Goal: Task Accomplishment & Management: Manage account settings

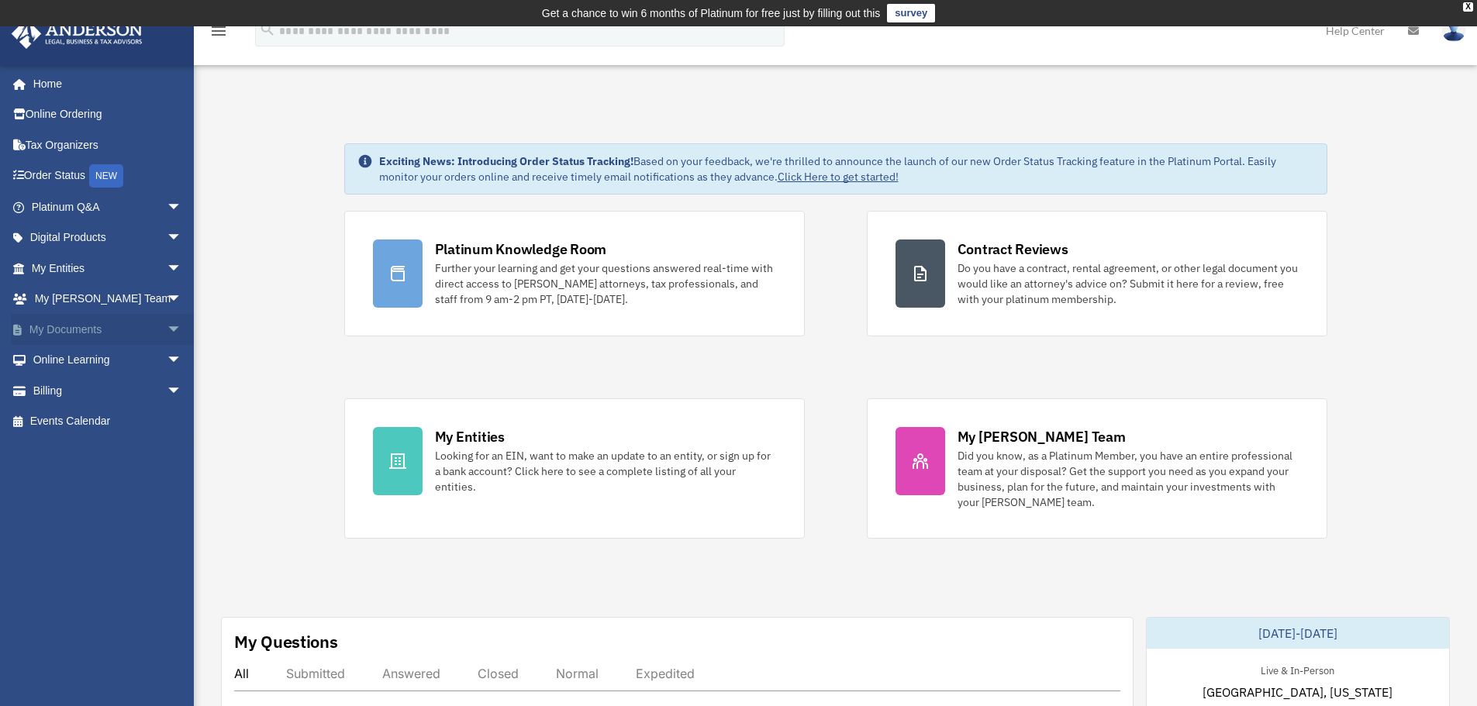
click at [167, 327] on span "arrow_drop_down" at bounding box center [182, 330] width 31 height 32
click at [66, 361] on link "Box" at bounding box center [114, 360] width 184 height 31
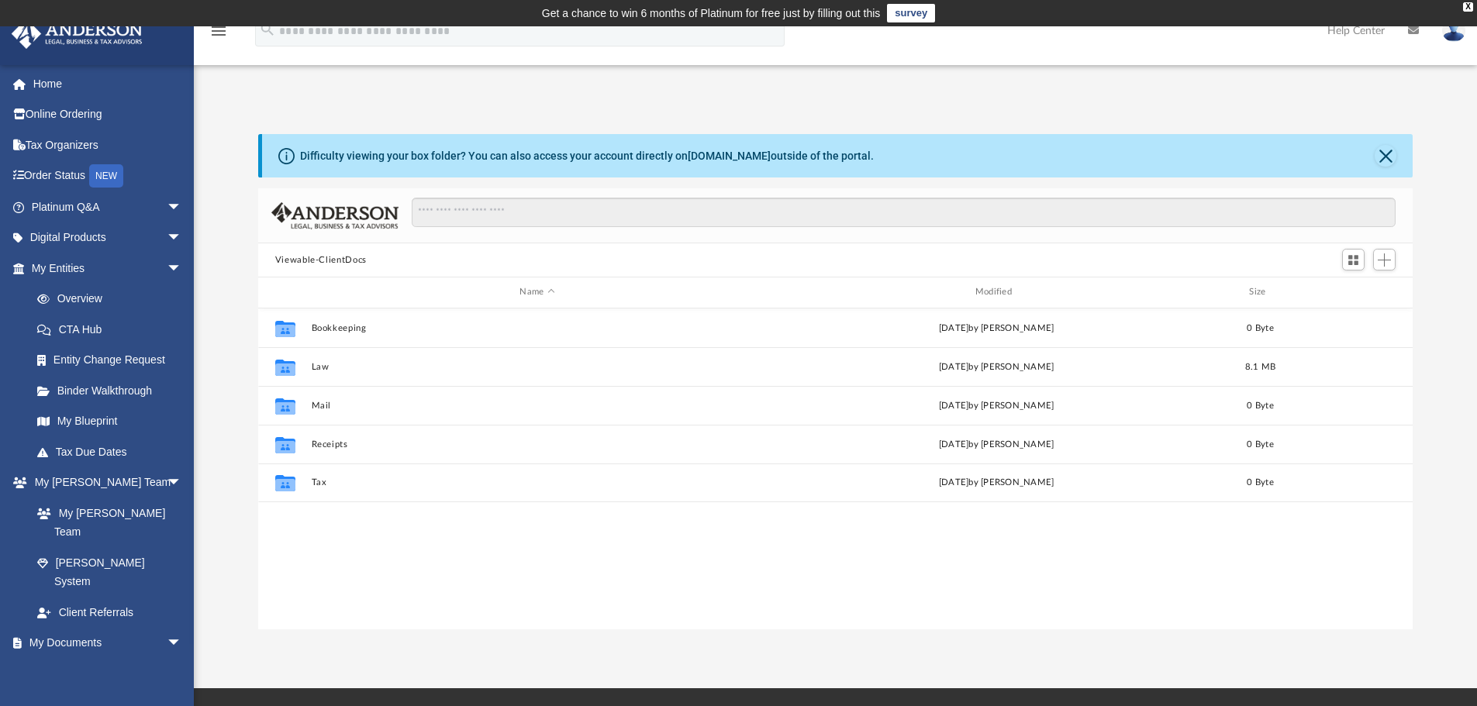
scroll to position [341, 1143]
click at [1381, 262] on span "Add" at bounding box center [1384, 260] width 13 height 13
click at [1347, 292] on li "Upload" at bounding box center [1363, 291] width 50 height 16
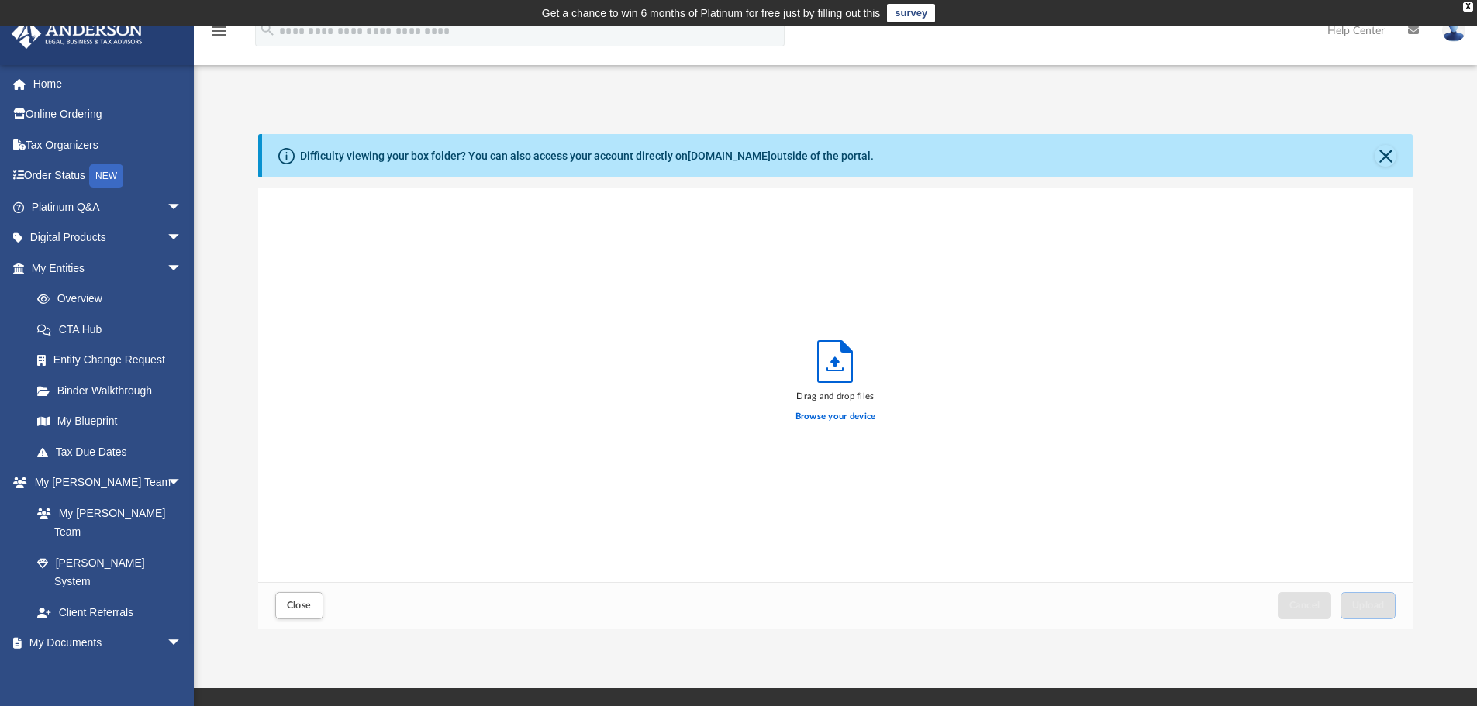
scroll to position [382, 1143]
click at [829, 416] on label "Browse your device" at bounding box center [836, 417] width 81 height 14
click at [0, 0] on input "Browse your device" at bounding box center [0, 0] width 0 height 0
click at [1366, 603] on span "Upload" at bounding box center [1368, 605] width 33 height 9
click at [845, 414] on label "Select More Files" at bounding box center [835, 415] width 71 height 14
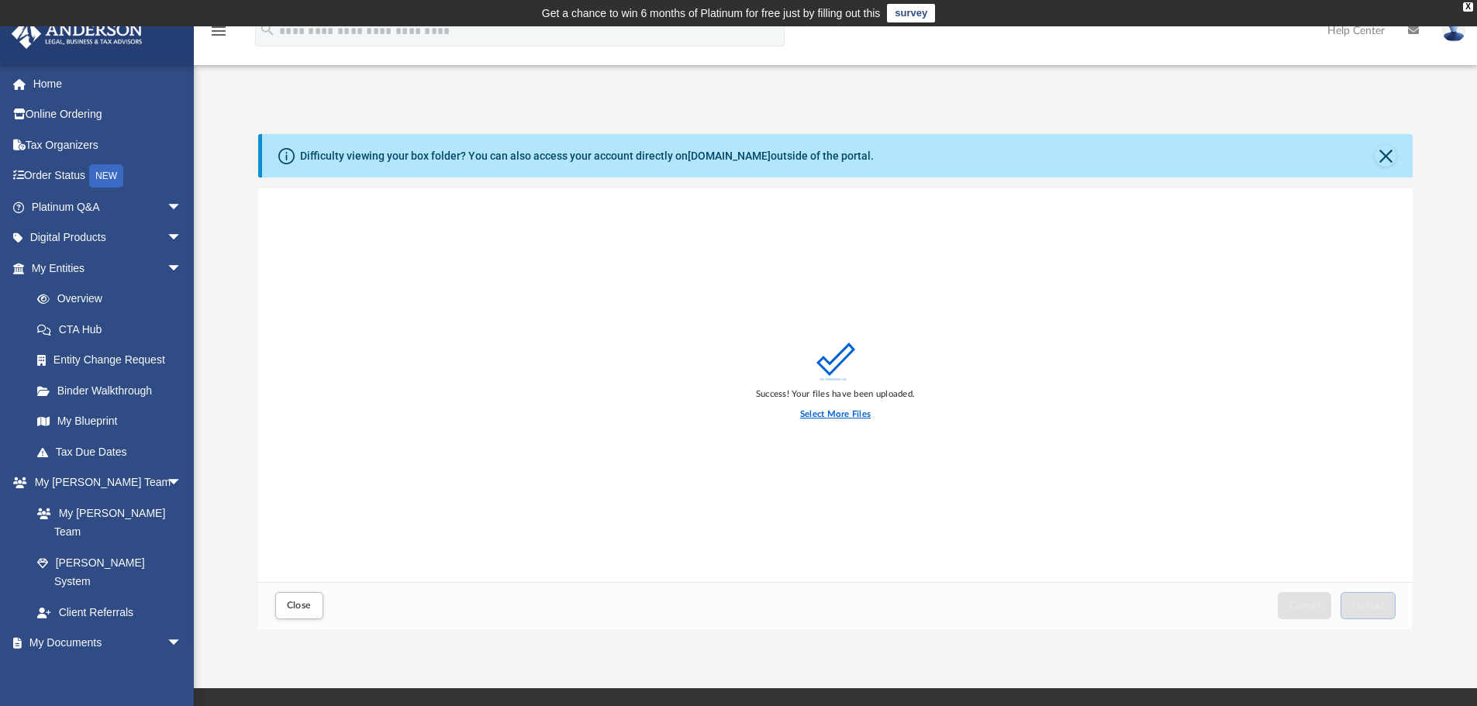
click at [0, 0] on input "Select More Files" at bounding box center [0, 0] width 0 height 0
click at [1380, 611] on button "Upload" at bounding box center [1369, 605] width 56 height 27
click at [1385, 154] on button "Close" at bounding box center [1386, 156] width 22 height 22
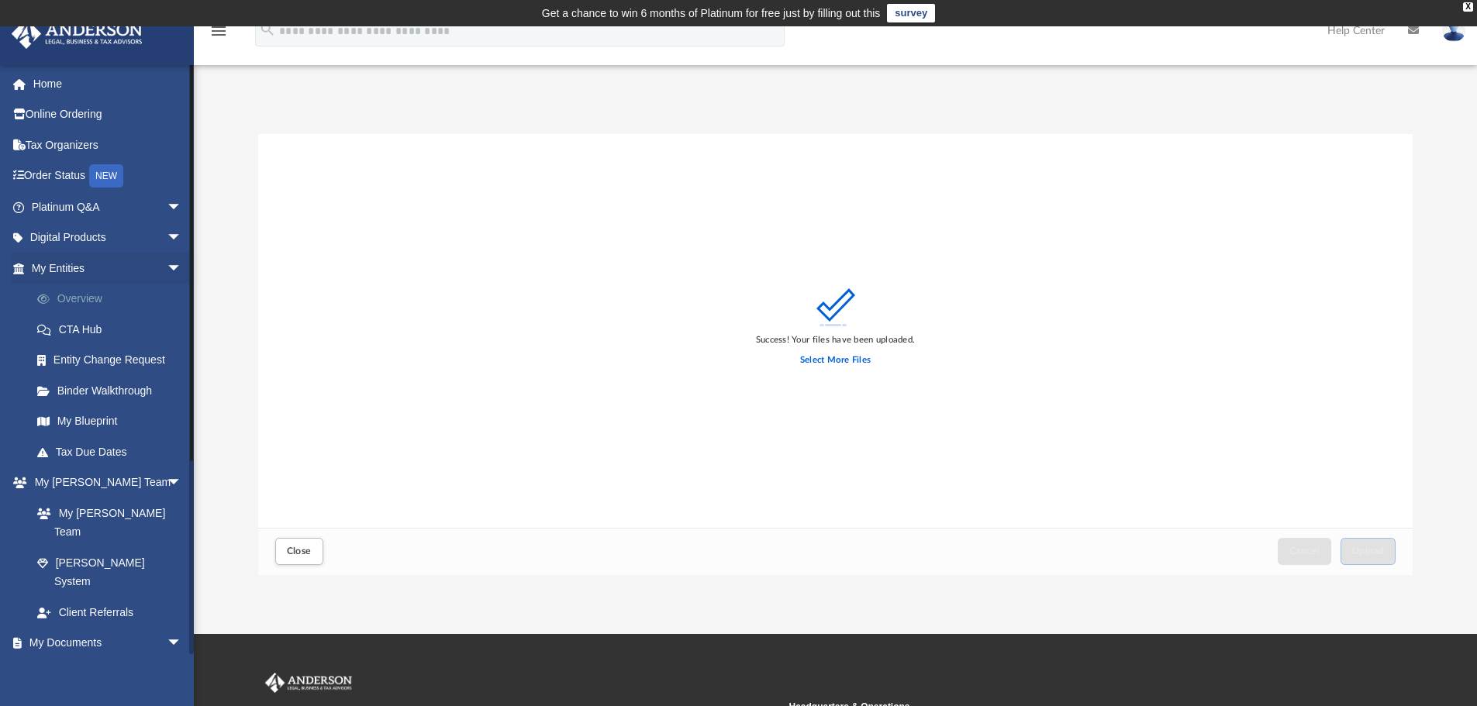
click at [67, 293] on link "Overview" at bounding box center [114, 299] width 184 height 31
click at [62, 268] on link "My Entities arrow_drop_down" at bounding box center [108, 268] width 195 height 31
